Goal: Book appointment/travel/reservation

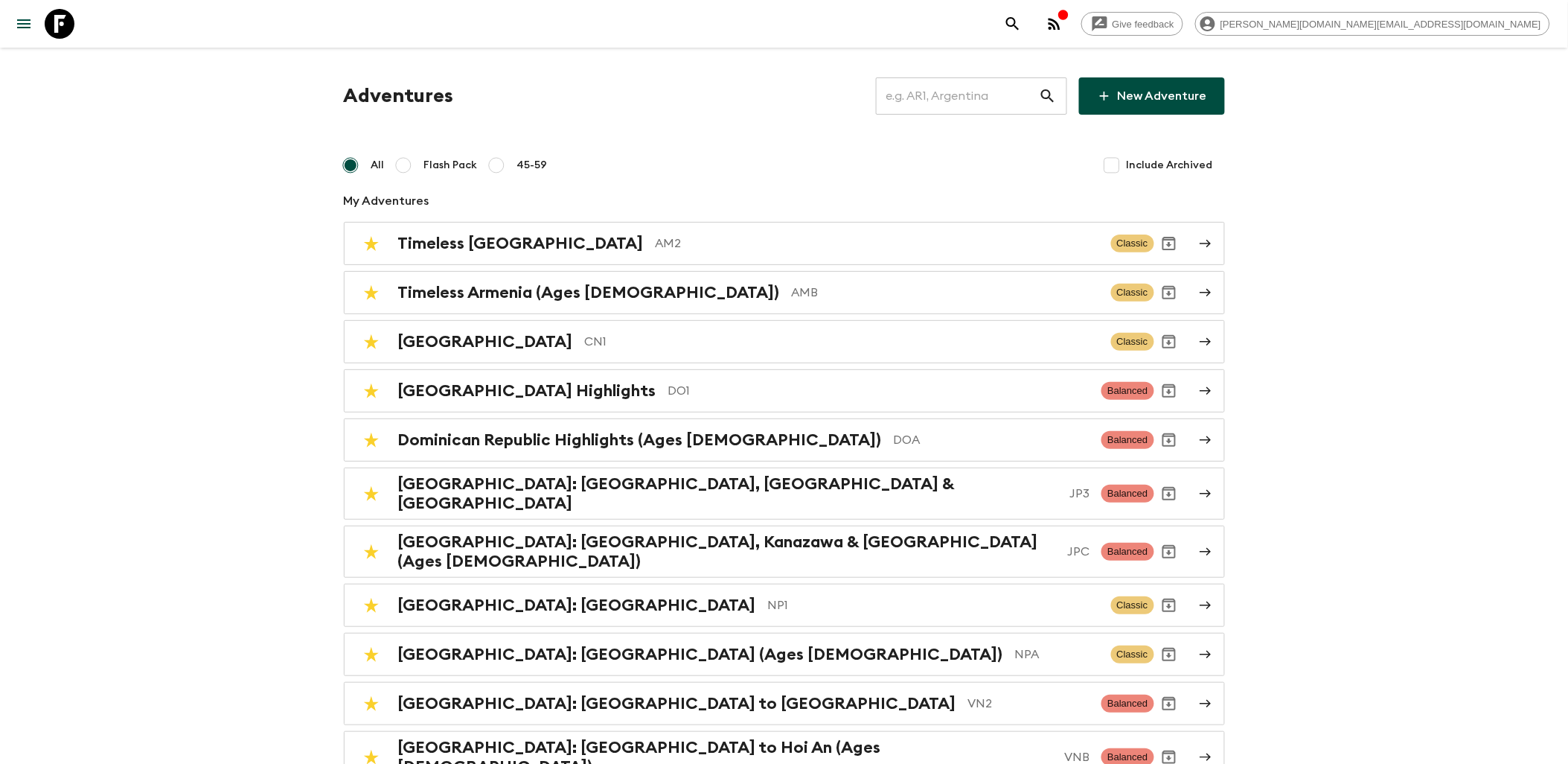
click at [73, 28] on link at bounding box center [58, 23] width 41 height 41
click at [64, 25] on icon at bounding box center [59, 23] width 30 height 30
click at [77, 28] on link at bounding box center [58, 23] width 41 height 41
click at [61, 18] on icon at bounding box center [59, 23] width 30 height 30
click at [65, 22] on icon at bounding box center [59, 23] width 30 height 30
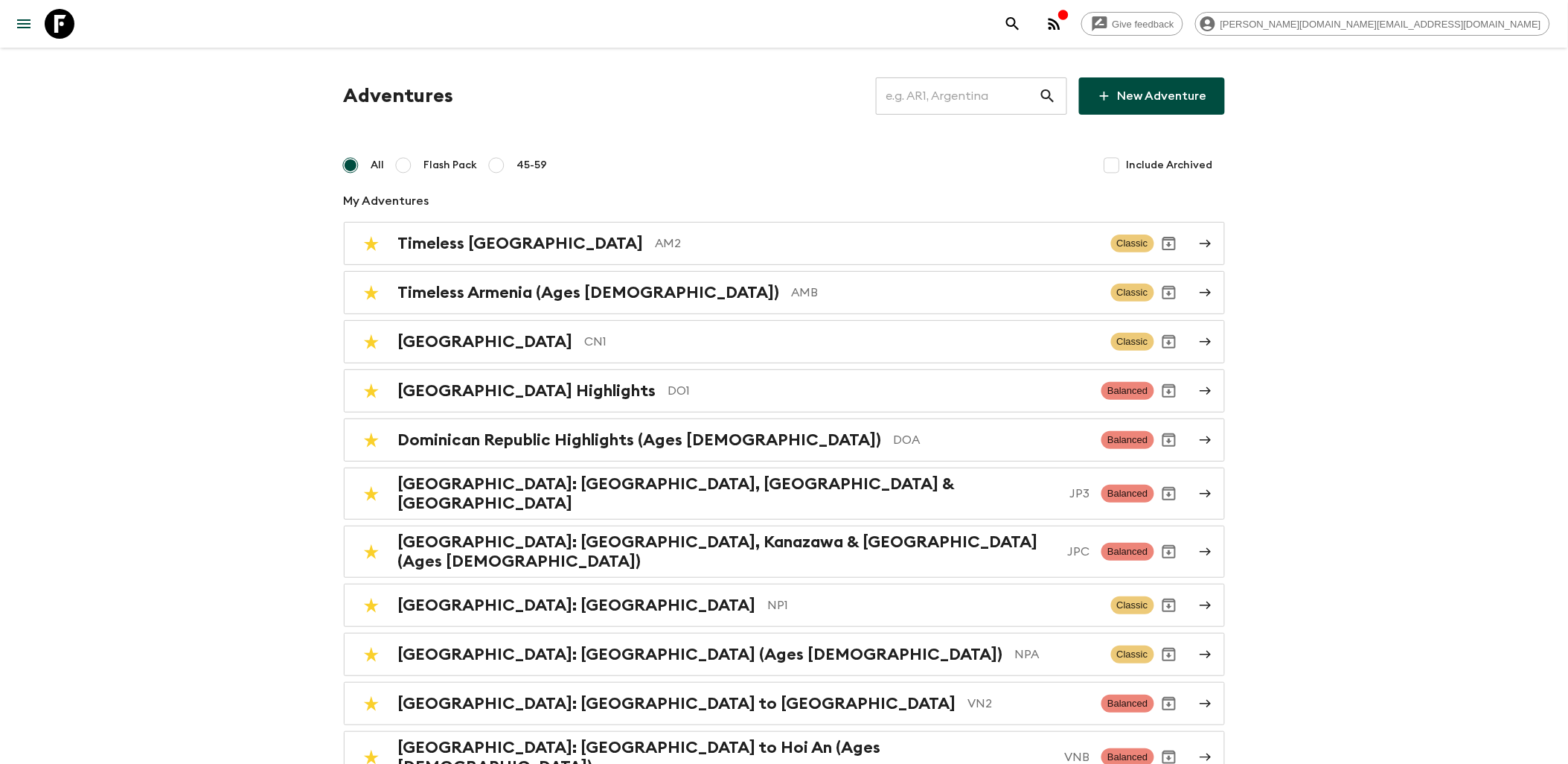
click at [937, 95] on input "text" at bounding box center [957, 95] width 163 height 41
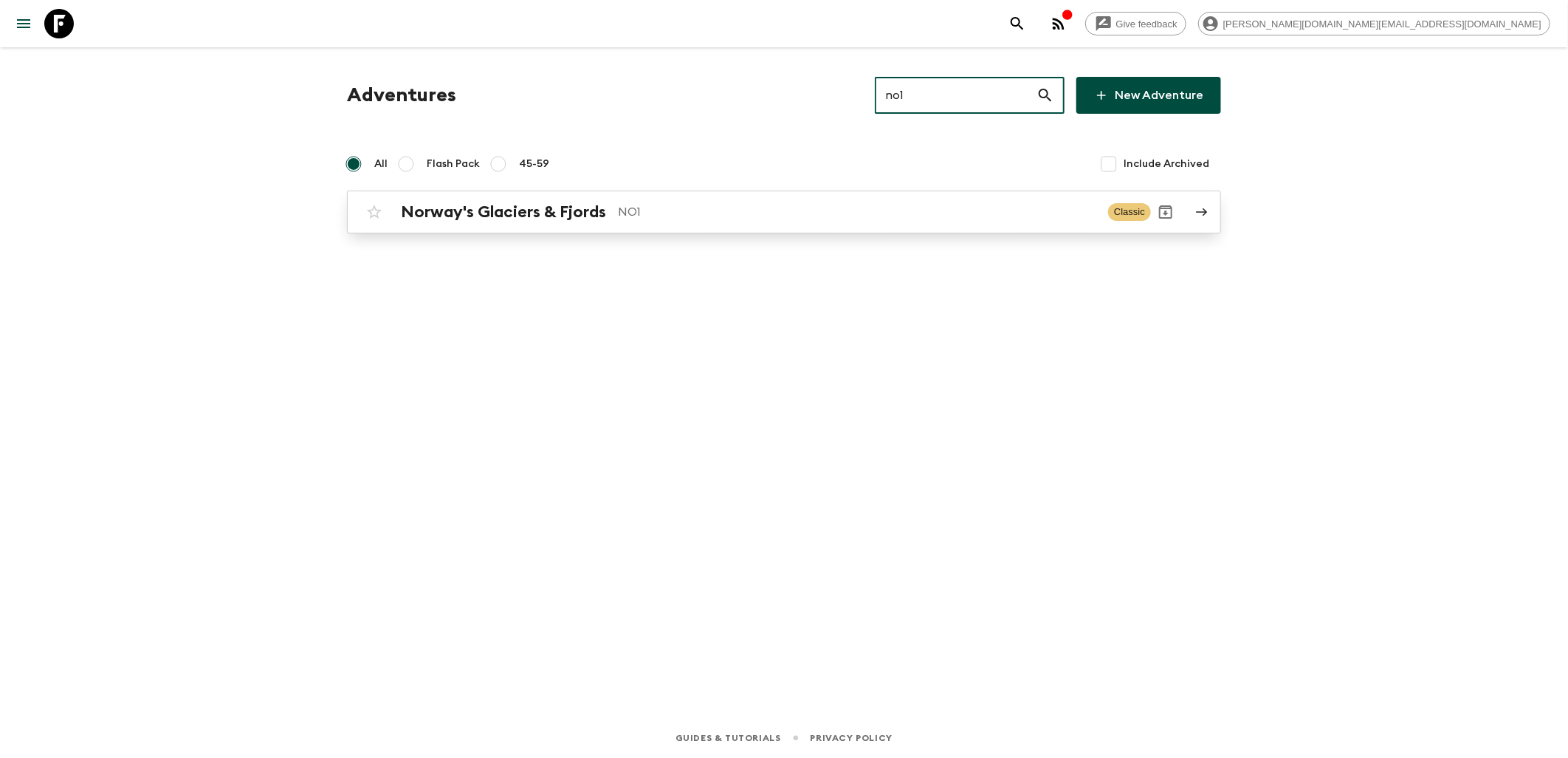
type input "no1"
click at [451, 210] on h2 "Norway's Glaciers & Fjords" at bounding box center [504, 212] width 205 height 19
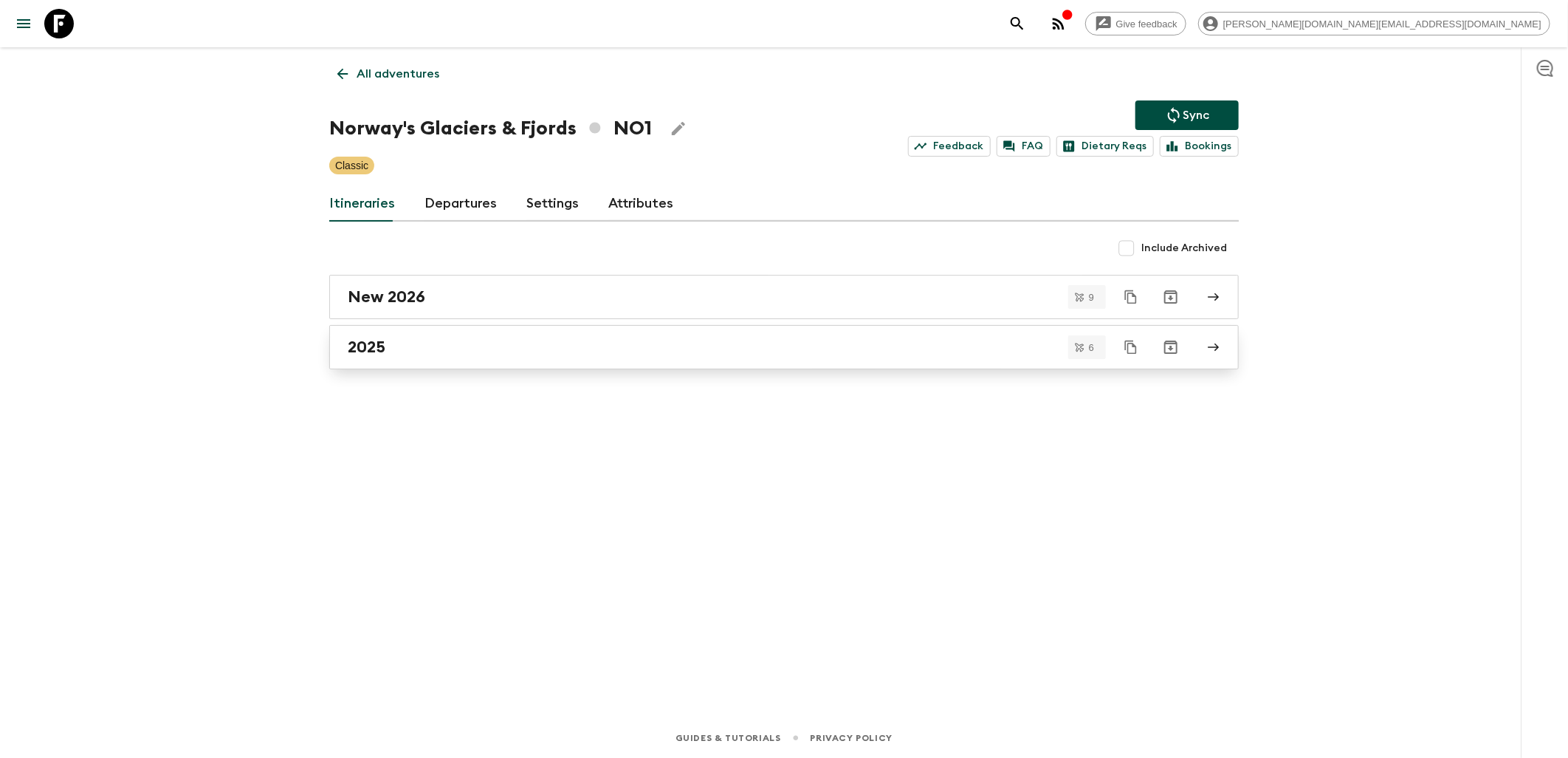
click at [454, 353] on div "2025" at bounding box center [770, 347] width 844 height 19
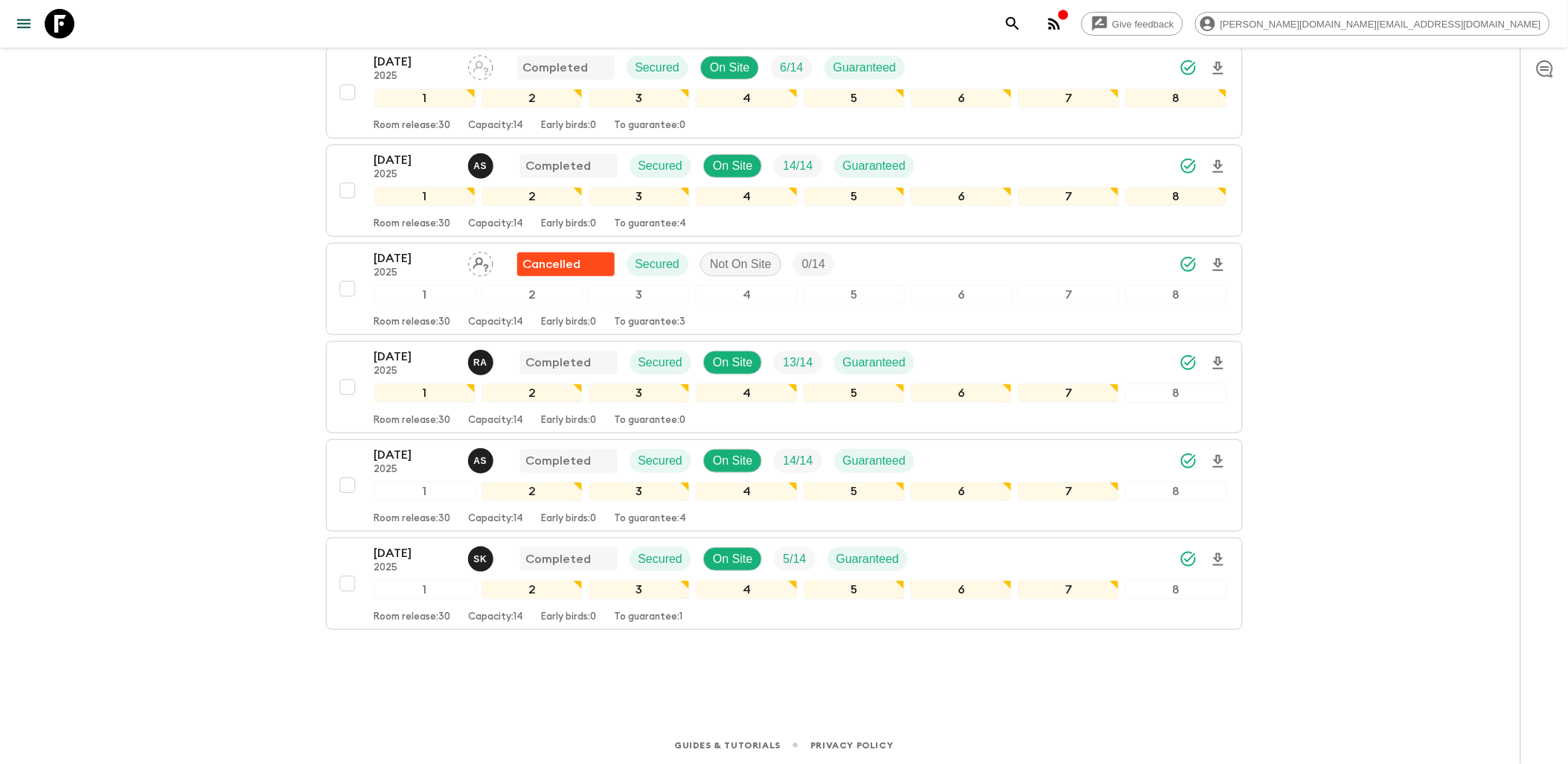
scroll to position [246, 0]
drag, startPoint x: 71, startPoint y: 24, endPoint x: 91, endPoint y: 25, distance: 20.0
click at [71, 24] on icon at bounding box center [59, 23] width 30 height 30
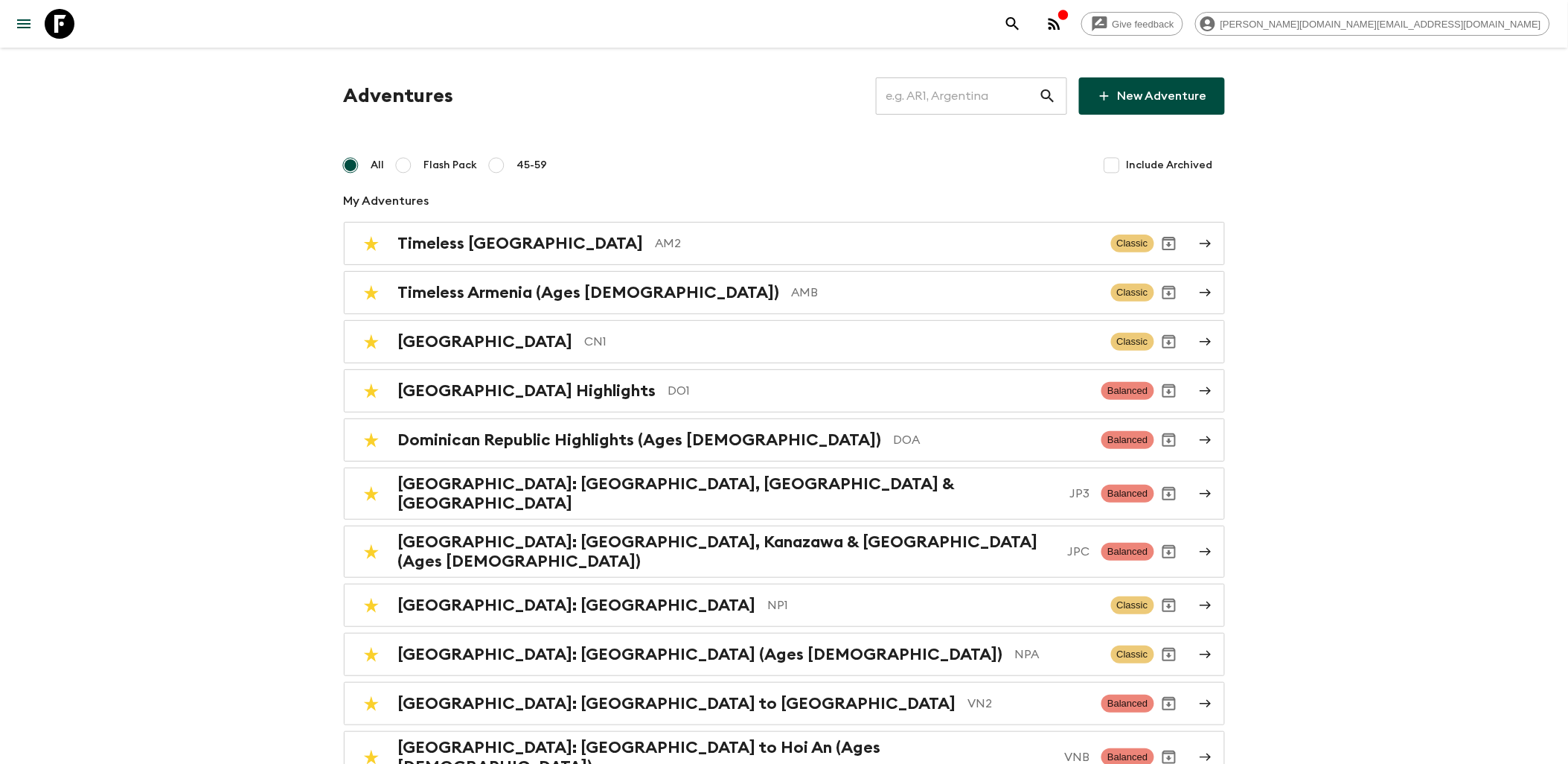
click at [928, 92] on input "text" at bounding box center [957, 95] width 163 height 41
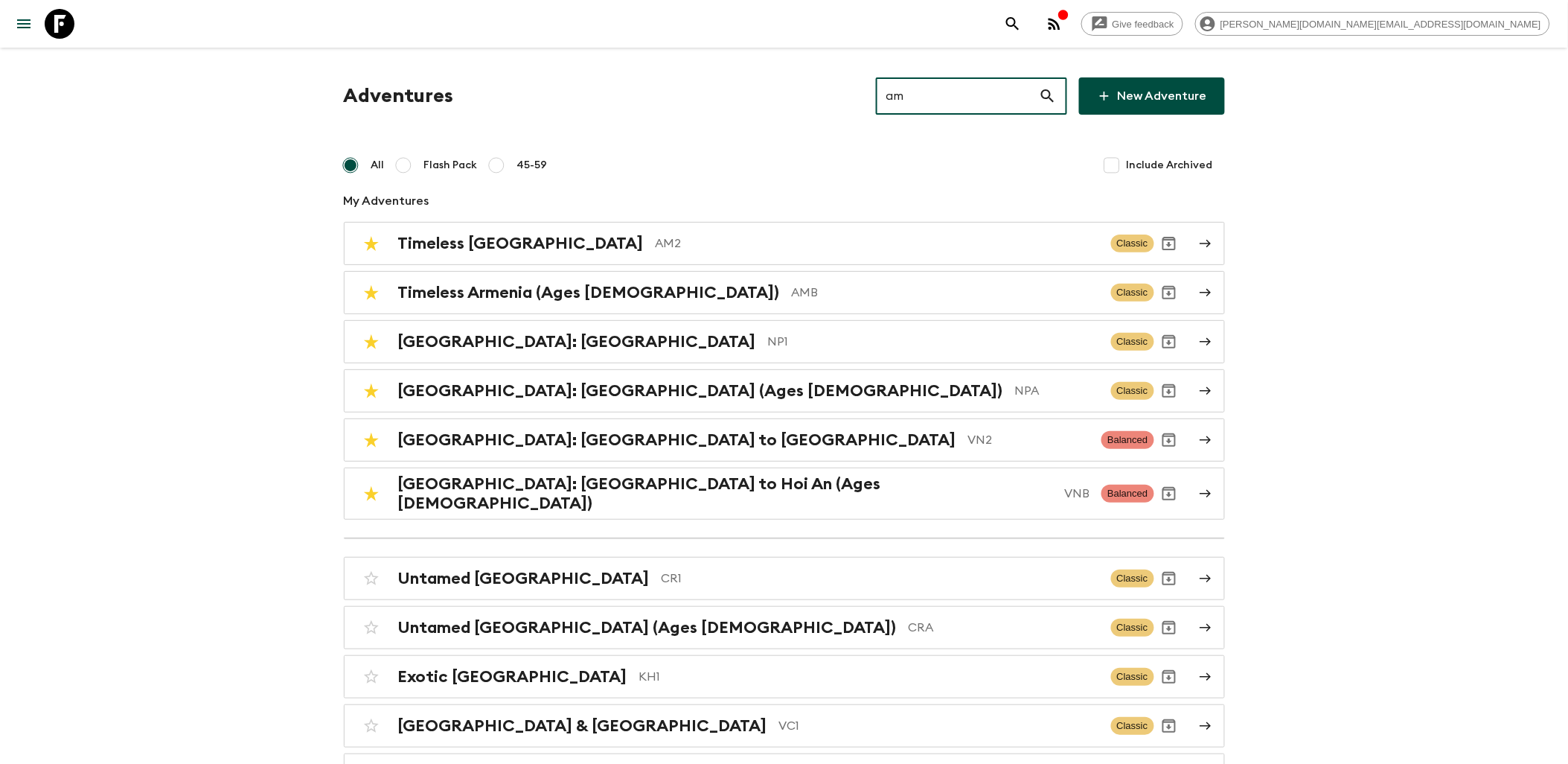
type input "am"
click at [71, 19] on icon at bounding box center [59, 23] width 30 height 30
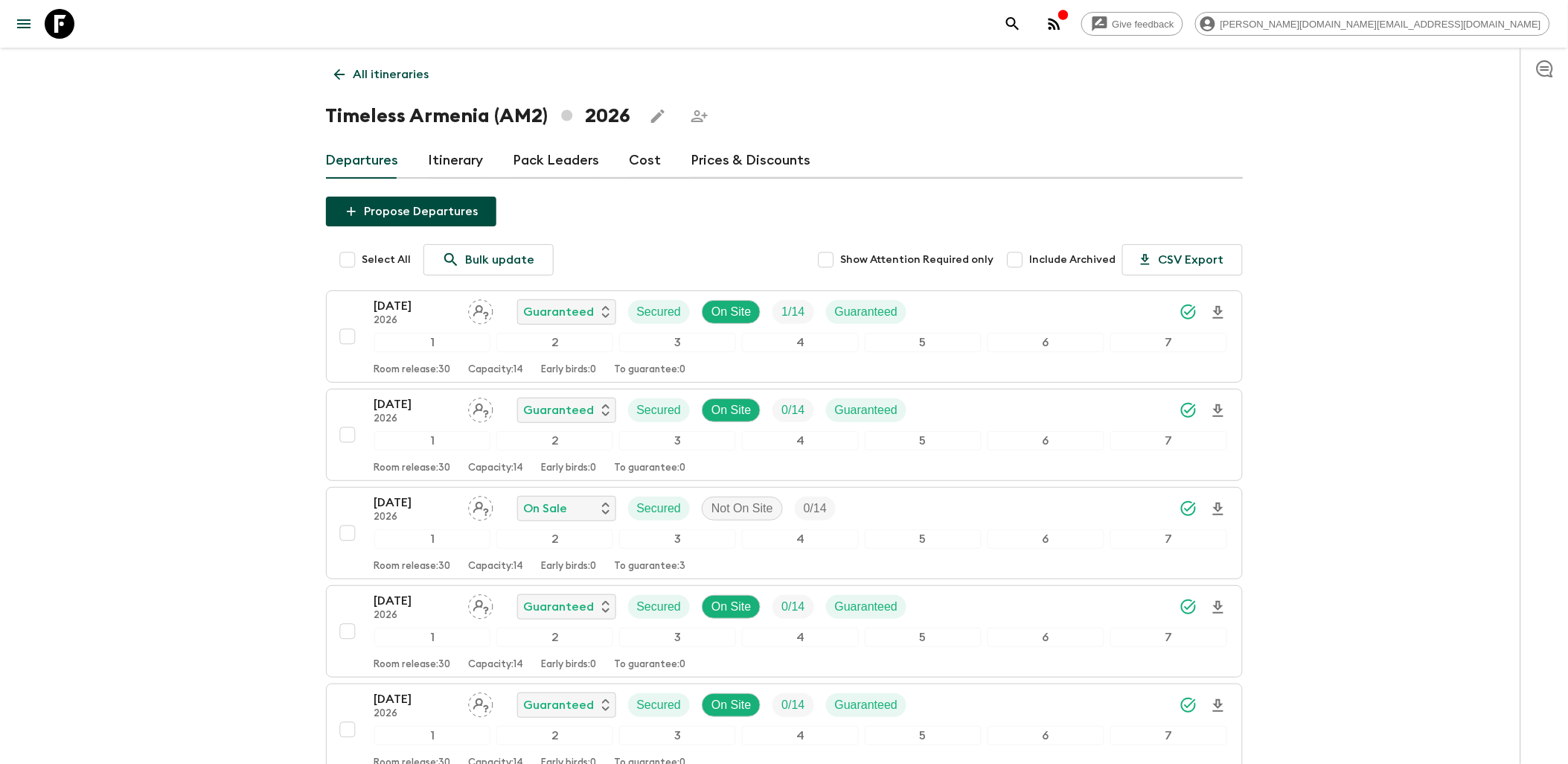
click at [56, 25] on icon at bounding box center [59, 23] width 30 height 30
